Goal: Information Seeking & Learning: Learn about a topic

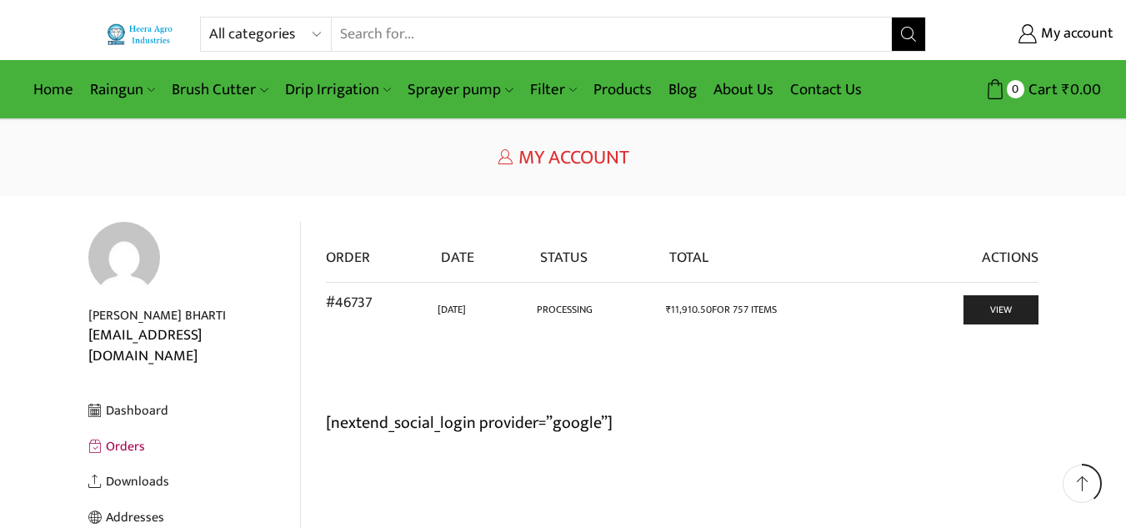
scroll to position [67, 0]
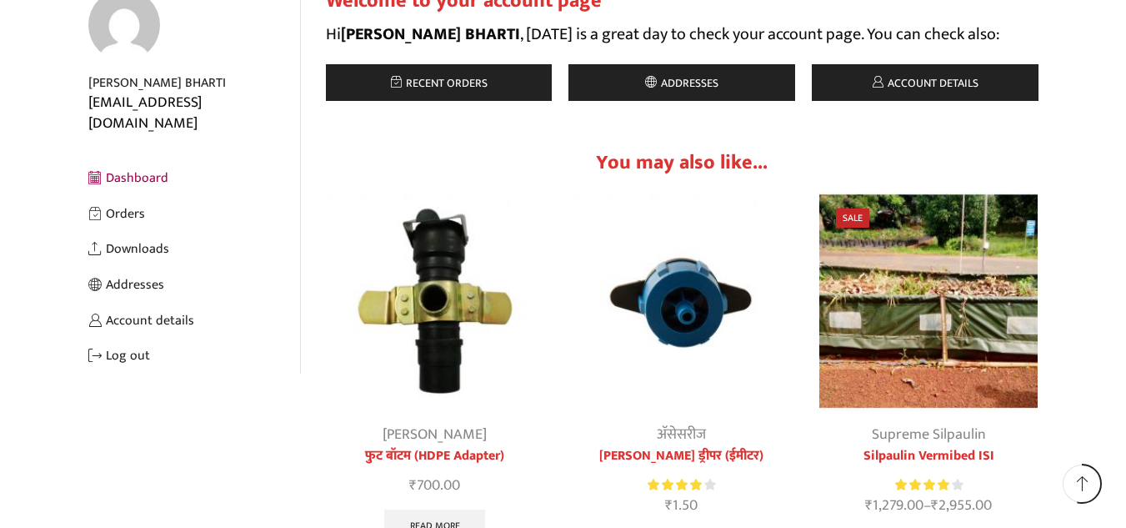
scroll to position [233, 0]
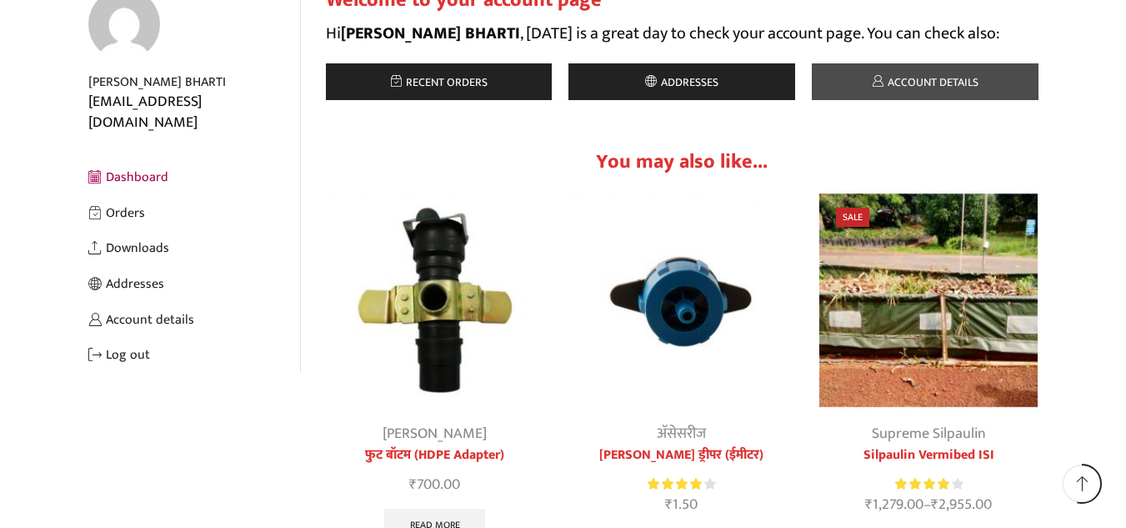
click at [938, 81] on span "Account details" at bounding box center [931, 82] width 95 height 19
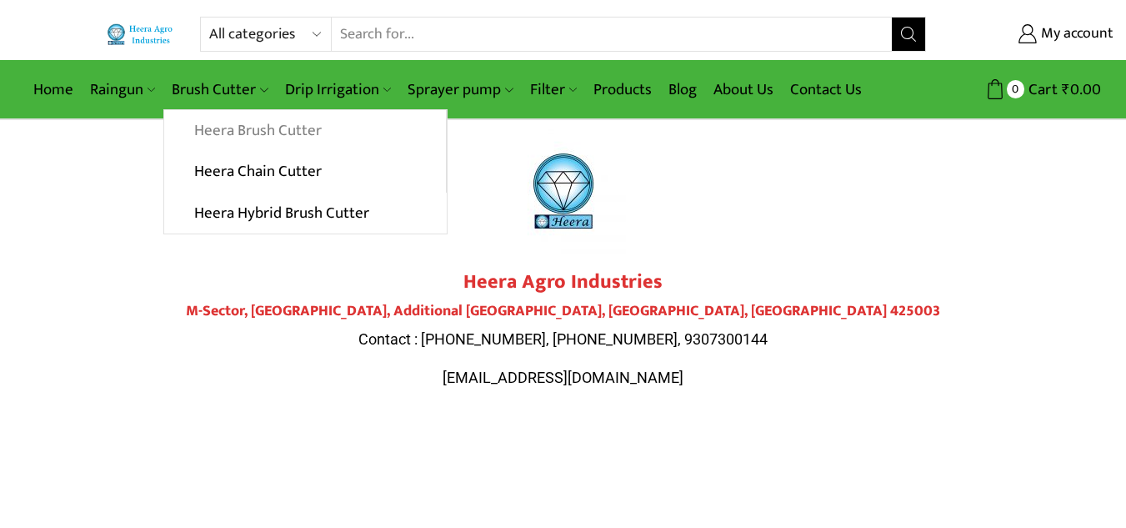
click at [226, 132] on link "Heera Brush Cutter" at bounding box center [304, 131] width 281 height 42
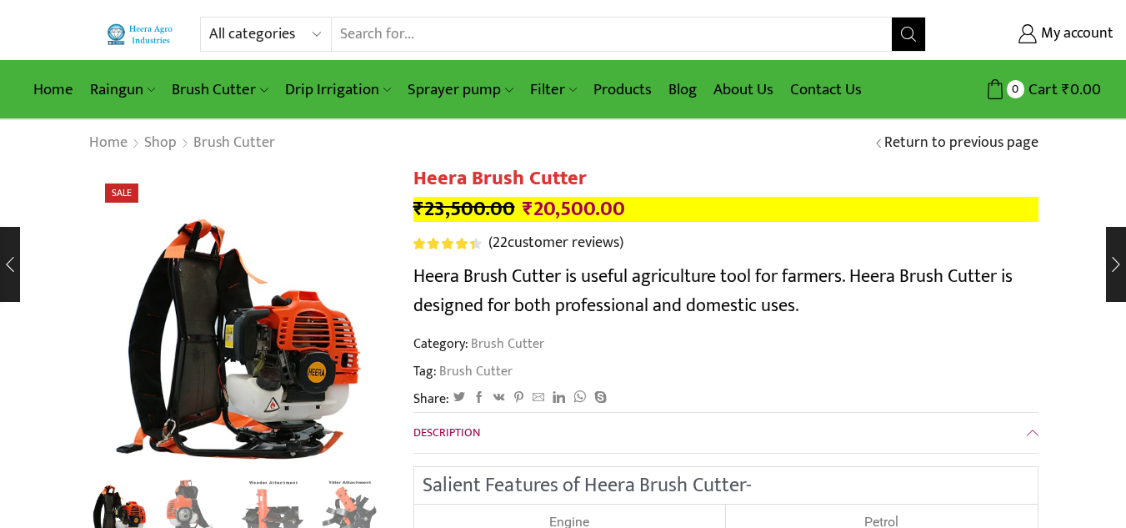
click at [609, 168] on h1 "Heera Brush Cutter" at bounding box center [726, 179] width 625 height 24
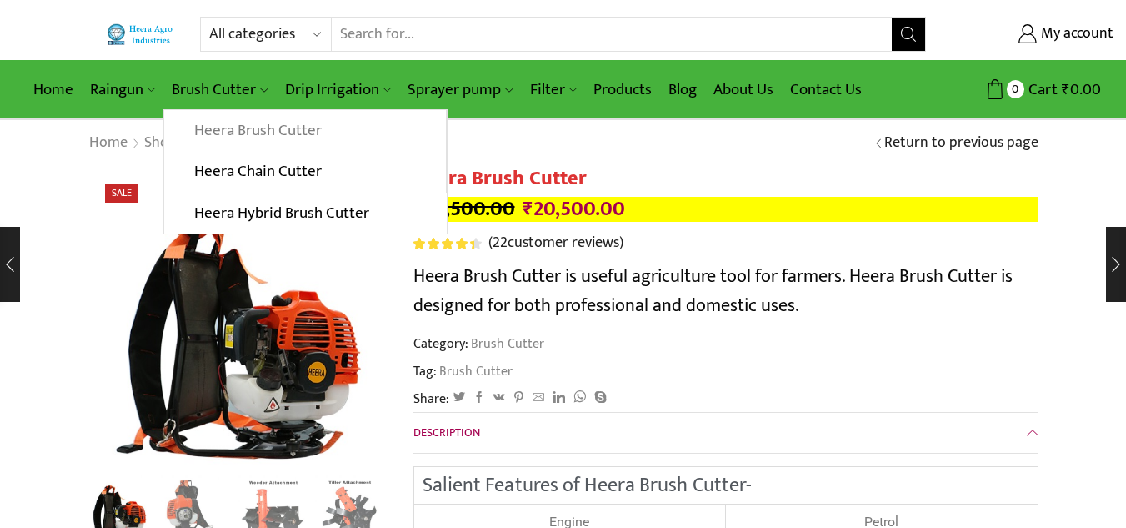
click at [233, 125] on link "Heera Brush Cutter" at bounding box center [304, 131] width 281 height 42
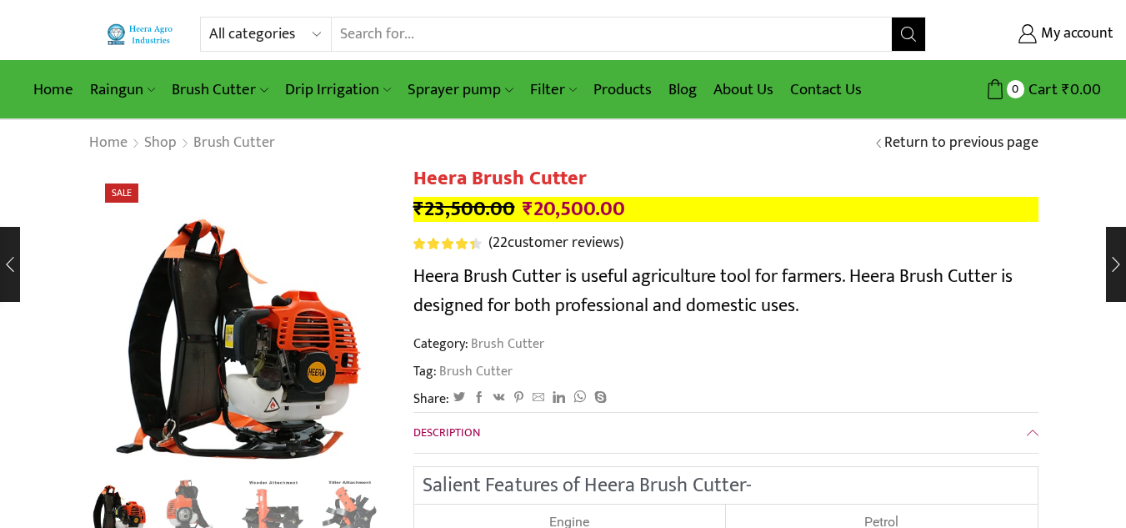
click at [665, 185] on h1 "Heera Brush Cutter" at bounding box center [726, 179] width 625 height 24
click at [890, 145] on link "Return to previous page" at bounding box center [962, 144] width 154 height 22
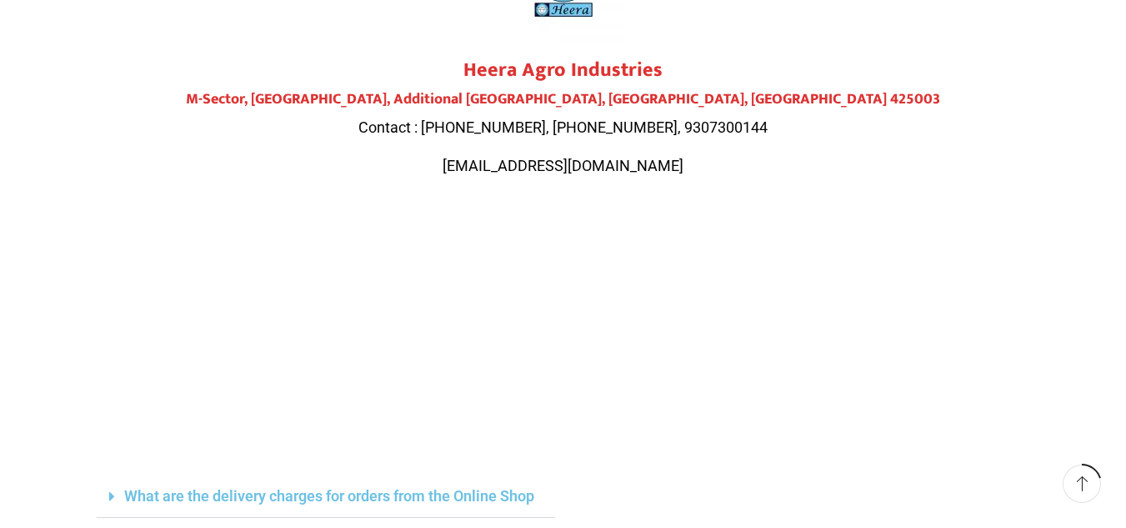
scroll to position [233, 0]
